Goal: Task Accomplishment & Management: Complete application form

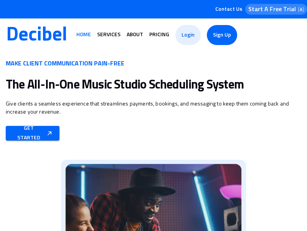
click at [109, 35] on span "Services" at bounding box center [108, 34] width 23 height 5
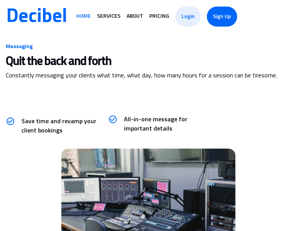
scroll to position [413, 0]
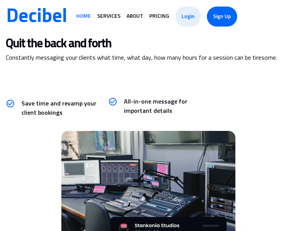
click at [159, 16] on span "Pricing" at bounding box center [160, 15] width 20 height 5
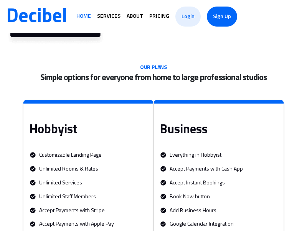
scroll to position [1537, 0]
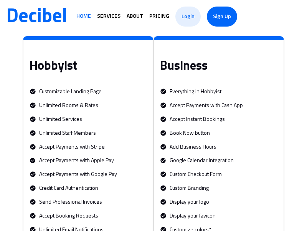
click at [135, 16] on span "About" at bounding box center [135, 15] width 17 height 5
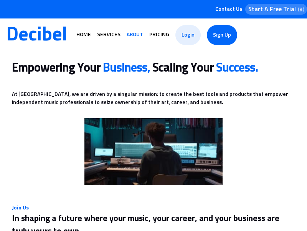
click at [135, 35] on span "About" at bounding box center [135, 34] width 17 height 5
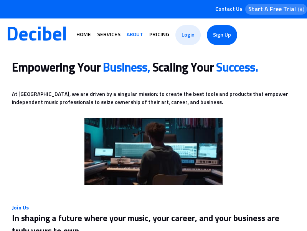
click at [135, 35] on span "About" at bounding box center [135, 34] width 17 height 5
click at [188, 35] on span "Login" at bounding box center [188, 34] width 13 height 15
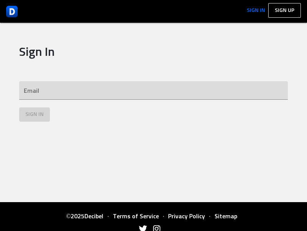
click at [256, 11] on span "Sign In" at bounding box center [256, 10] width 18 height 5
click at [285, 10] on span "Sign up" at bounding box center [285, 10] width 20 height 5
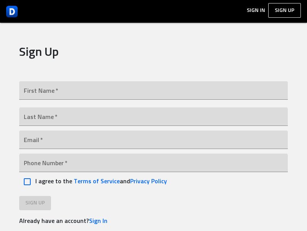
click at [12, 11] on img at bounding box center [12, 12] width 12 height 12
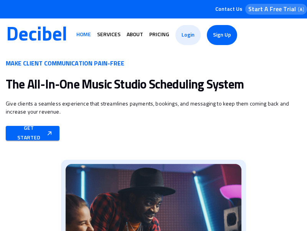
click at [109, 35] on span "Services" at bounding box center [108, 34] width 23 height 5
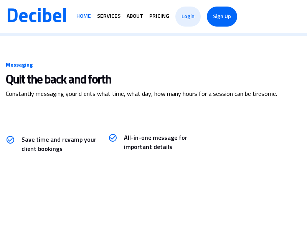
scroll to position [413, 0]
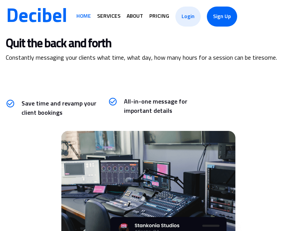
click at [84, 16] on span "Home" at bounding box center [83, 15] width 15 height 5
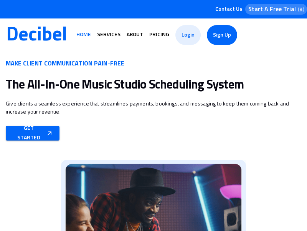
click at [109, 35] on span "Services" at bounding box center [108, 34] width 23 height 5
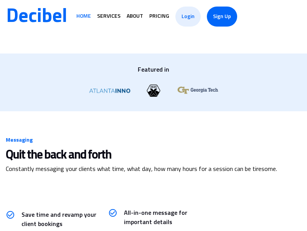
scroll to position [413, 0]
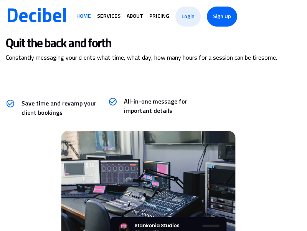
click at [109, 16] on span "Services" at bounding box center [108, 15] width 23 height 5
click at [84, 16] on span "Home" at bounding box center [83, 15] width 15 height 5
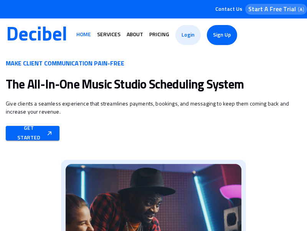
click at [135, 35] on span "About" at bounding box center [135, 34] width 17 height 5
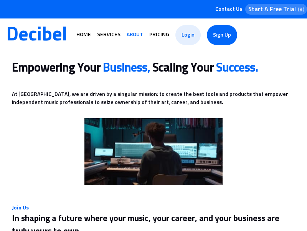
click at [159, 35] on span "Pricing" at bounding box center [160, 34] width 20 height 5
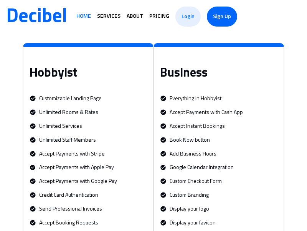
scroll to position [1537, 0]
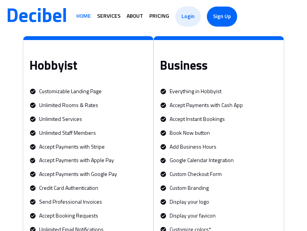
click at [222, 16] on span "Sign Up" at bounding box center [222, 16] width 18 height 15
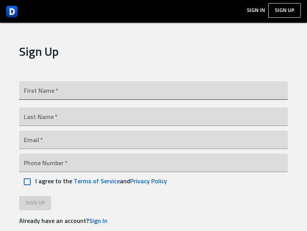
click at [154, 90] on input "text" at bounding box center [153, 90] width 269 height 18
type input "Test"
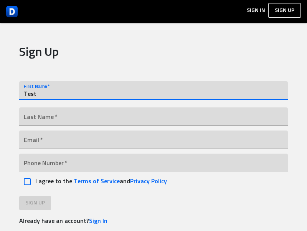
click at [154, 90] on input "Test" at bounding box center [153, 90] width 269 height 18
type input "Test"
click at [154, 90] on input "Test" at bounding box center [153, 90] width 269 height 18
type input "Test"
click at [154, 90] on input "Test" at bounding box center [153, 90] width 269 height 18
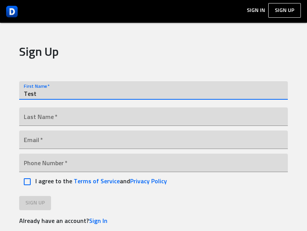
type input "Test"
click at [154, 116] on input "text" at bounding box center [153, 116] width 269 height 18
type input "Doe"
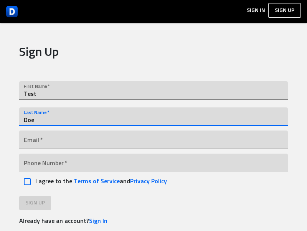
click at [154, 116] on input "Doe" at bounding box center [153, 116] width 269 height 18
type input "Doe"
click at [154, 116] on input "Doe" at bounding box center [153, 116] width 269 height 18
type input "Doe"
click at [154, 140] on input "email" at bounding box center [153, 139] width 269 height 18
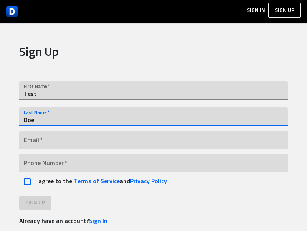
type input "test@example.com"
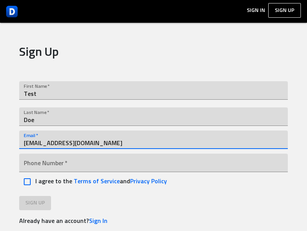
click at [154, 140] on input "test@example.com" at bounding box center [153, 139] width 269 height 18
type input "test@example.com"
click at [154, 140] on input "test@example.com" at bounding box center [153, 139] width 269 height 18
type input "dummy@example.com"
click at [154, 140] on input "dummy@example.com" at bounding box center [153, 139] width 269 height 18
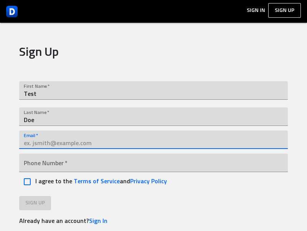
type input "dummy@example.com"
click at [154, 140] on input "dummy@example.com" at bounding box center [153, 139] width 269 height 18
type input "test@example.com"
click at [154, 140] on input "test@example.com" at bounding box center [153, 139] width 269 height 18
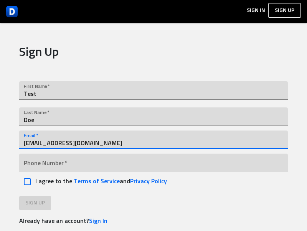
type input "test@godecibel.com"
click at [154, 163] on input "tel" at bounding box center [153, 162] width 269 height 18
type input "(555) 123-4567"
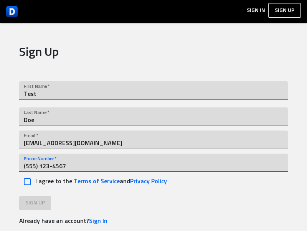
click at [154, 163] on input "(555) 123-4567" at bounding box center [153, 162] width 269 height 18
type input "(555) 123-4567"
click at [154, 163] on input "(555) 123-4567" at bounding box center [153, 162] width 269 height 18
type input "(555) 123-4567"
click at [154, 163] on input "(555) 123-4567" at bounding box center [153, 162] width 269 height 18
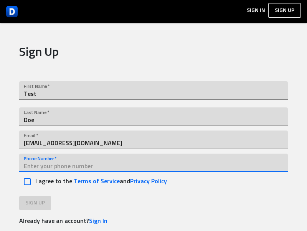
type input "(555) 123-4567"
click at [154, 163] on input "(555) 123-4567" at bounding box center [153, 162] width 269 height 18
type input "(555) 123-4567"
click at [154, 163] on input "(555) 123-4567" at bounding box center [153, 162] width 269 height 18
type input "(555) 123-4567"
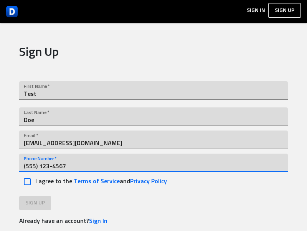
click at [154, 163] on input "(555) 123-4567" at bounding box center [153, 162] width 269 height 18
type input "(555) 123-4567"
click at [154, 163] on input "(555) 123-4567" at bounding box center [153, 162] width 269 height 18
type input "(555) 555-1212"
click at [154, 163] on input "(555) 555-1212" at bounding box center [153, 162] width 269 height 18
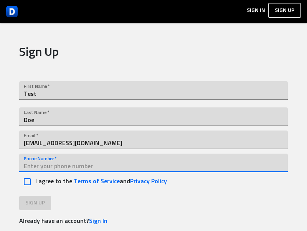
type input "(555) 123-4567"
click at [154, 163] on input "(555) 123-4567" at bounding box center [153, 162] width 269 height 18
type input "(555) 555-1212"
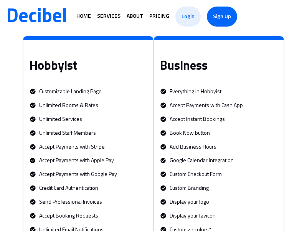
click at [84, 16] on span "Home" at bounding box center [83, 15] width 15 height 5
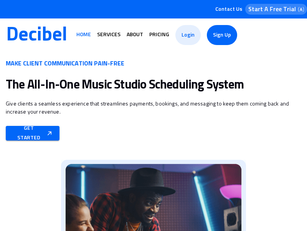
click at [109, 35] on span "Services" at bounding box center [108, 34] width 23 height 5
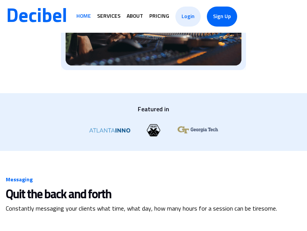
scroll to position [413, 0]
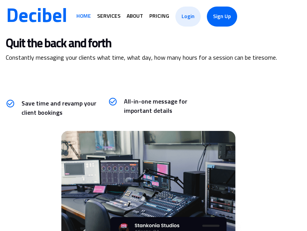
click at [135, 16] on span "About" at bounding box center [135, 15] width 17 height 5
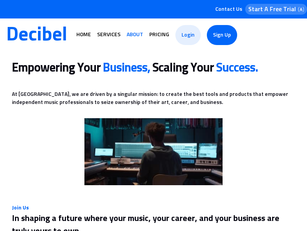
click at [84, 35] on span "Home" at bounding box center [83, 34] width 15 height 5
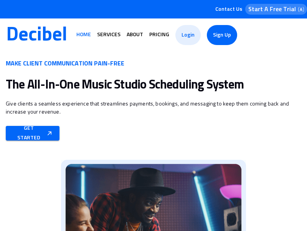
click at [84, 35] on span "Home" at bounding box center [83, 34] width 15 height 5
click at [188, 35] on span "Login" at bounding box center [188, 34] width 13 height 15
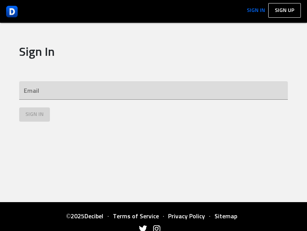
click at [228, 216] on span "Sitemap" at bounding box center [226, 216] width 23 height 6
